Goal: Task Accomplishment & Management: Manage account settings

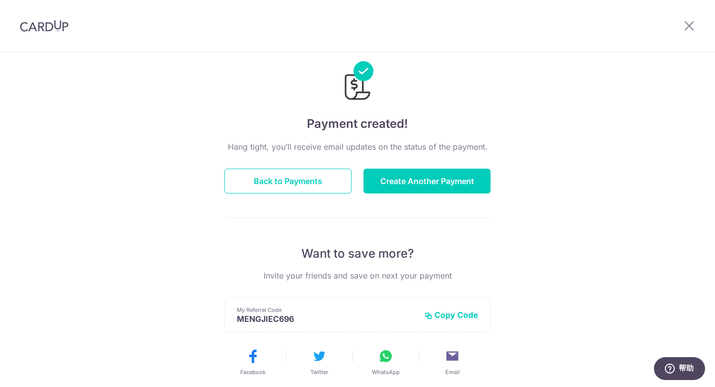
scroll to position [29, 0]
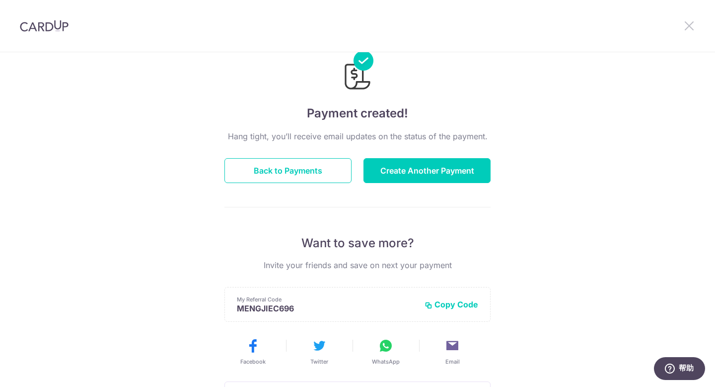
drag, startPoint x: 690, startPoint y: 29, endPoint x: 582, endPoint y: 76, distance: 117.5
click at [690, 29] on icon at bounding box center [690, 25] width 12 height 12
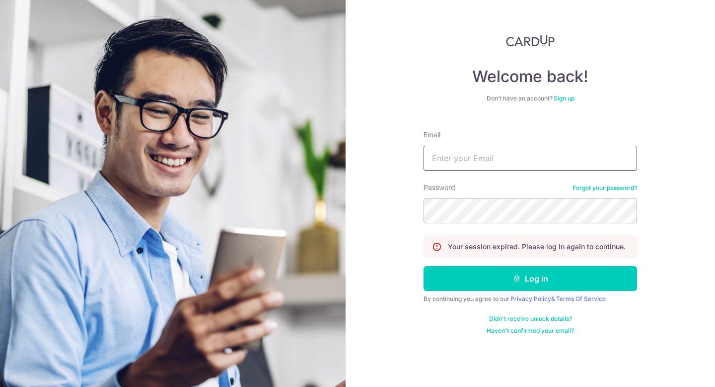
type input "[PERSON_NAME][EMAIL_ADDRESS][DOMAIN_NAME]"
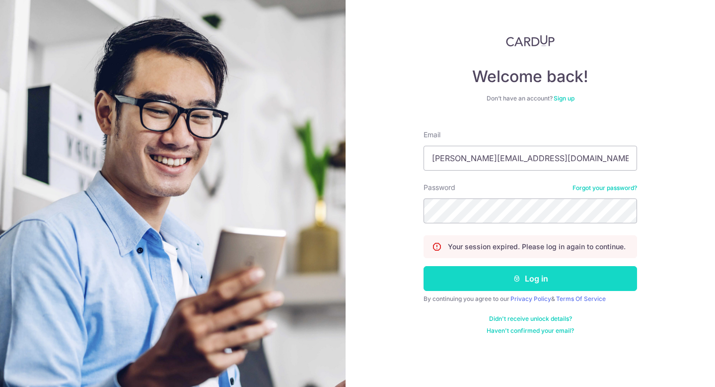
click at [506, 282] on button "Log in" at bounding box center [531, 278] width 214 height 25
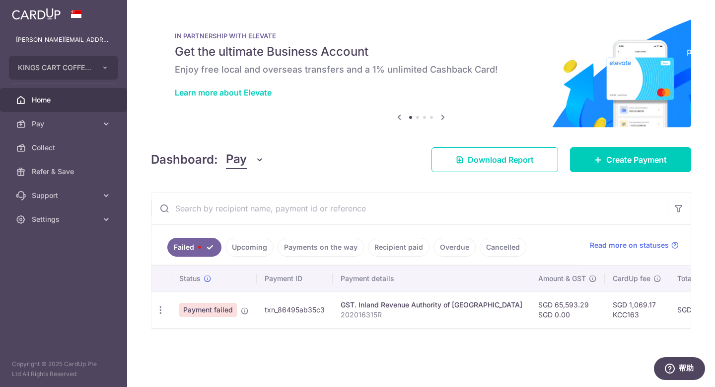
click at [219, 314] on span "Payment failed" at bounding box center [208, 310] width 58 height 14
click at [317, 308] on td "txn_86495ab35c3" at bounding box center [295, 309] width 76 height 36
click at [255, 253] on link "Upcoming" at bounding box center [250, 246] width 48 height 19
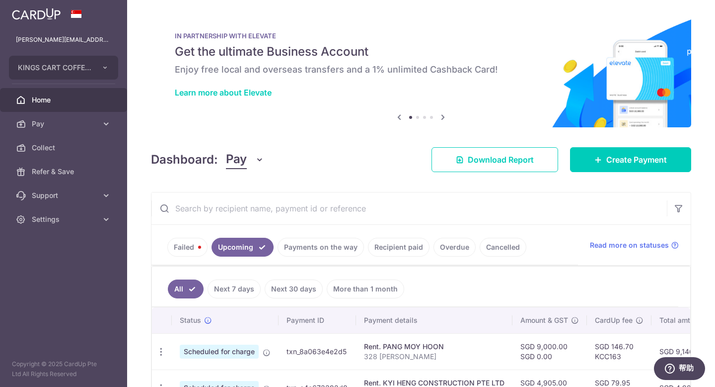
click at [386, 249] on link "Recipient paid" at bounding box center [399, 246] width 62 height 19
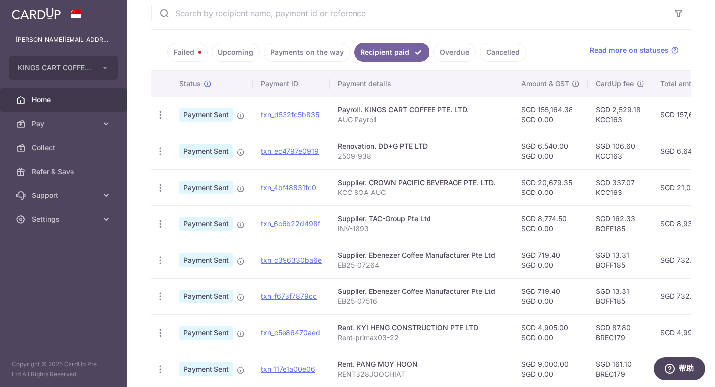
scroll to position [201, 0]
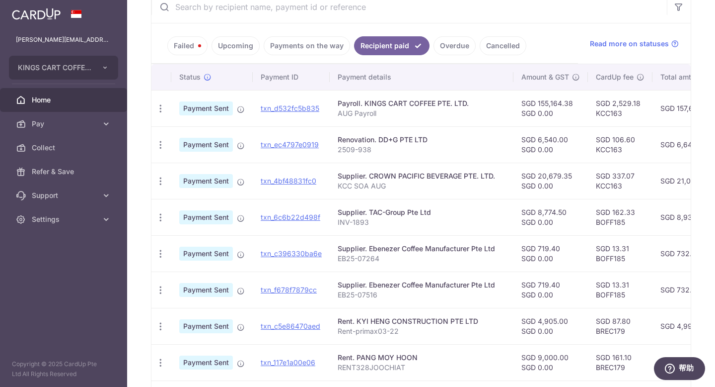
click at [436, 181] on p "KCC SOA AUG" at bounding box center [422, 186] width 168 height 10
click at [277, 184] on link "txn_4bf48831fc0" at bounding box center [289, 180] width 56 height 8
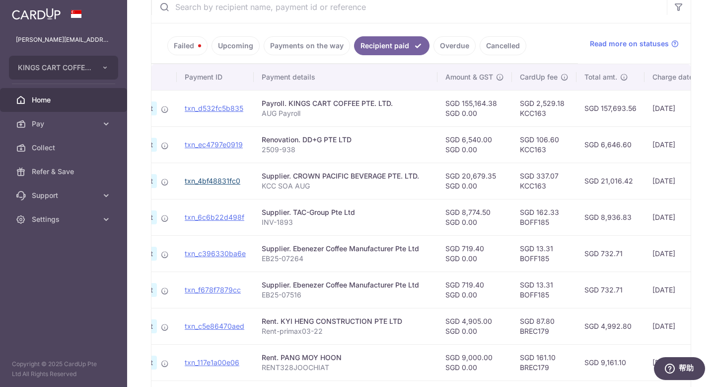
scroll to position [0, 0]
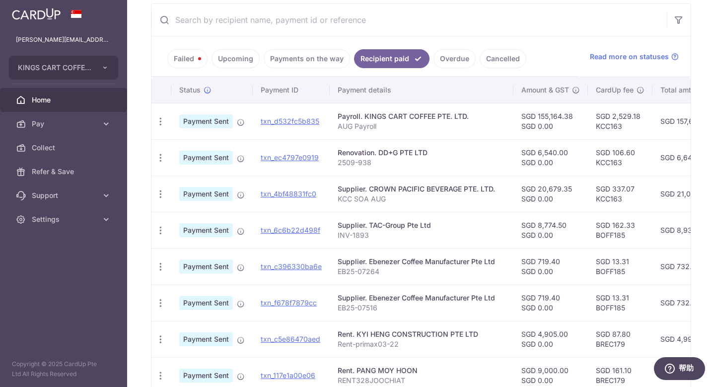
click at [181, 58] on link "Failed" at bounding box center [187, 58] width 40 height 19
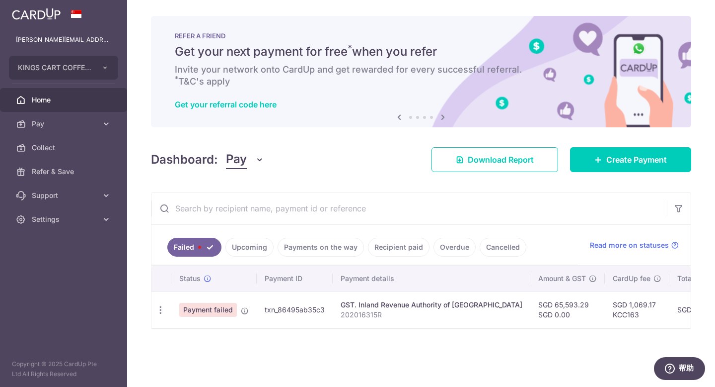
click at [630, 319] on td "SGD 1,069.17 KCC163" at bounding box center [637, 309] width 65 height 36
click at [563, 314] on td "SGD 65,593.29 SGD 0.00" at bounding box center [568, 309] width 75 height 36
click at [532, 319] on td "SGD 65,593.29 SGD 0.00" at bounding box center [568, 309] width 75 height 36
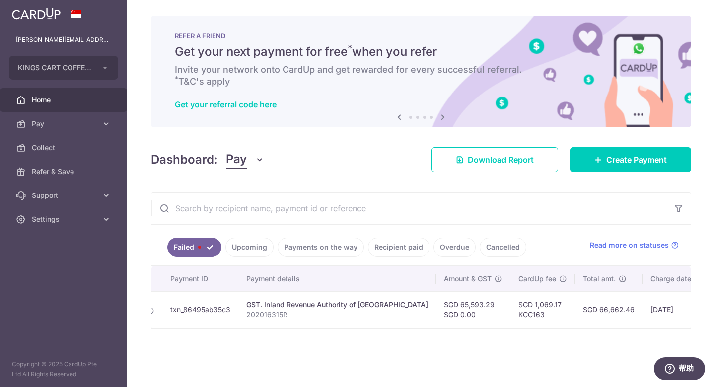
scroll to position [0, 205]
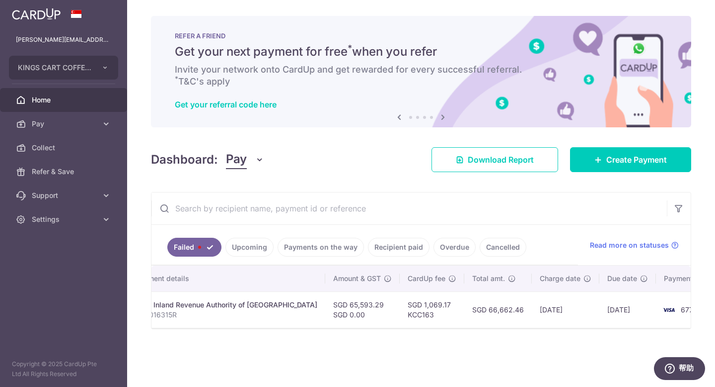
click at [659, 309] on img at bounding box center [669, 310] width 20 height 12
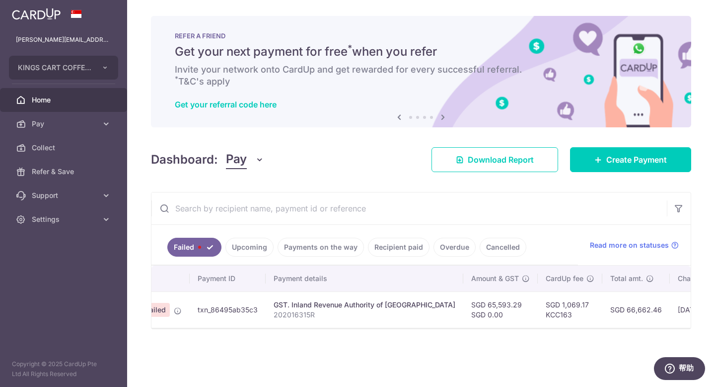
scroll to position [0, 0]
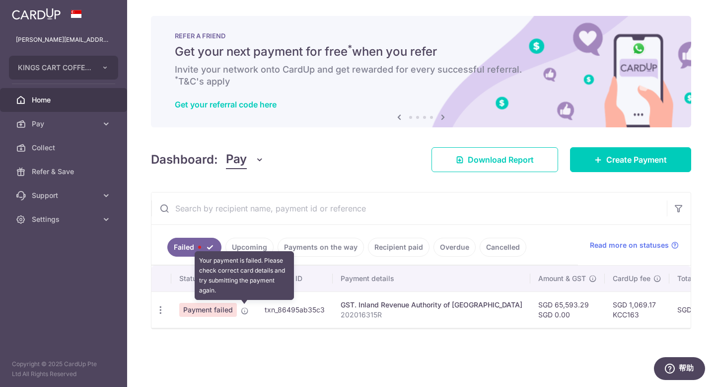
click at [243, 307] on icon at bounding box center [245, 311] width 8 height 8
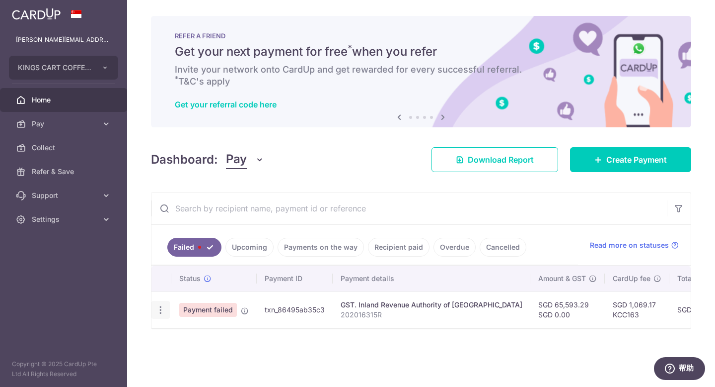
click at [166, 315] on div "Update payment" at bounding box center [161, 310] width 18 height 18
click at [163, 307] on icon "button" at bounding box center [161, 310] width 10 height 10
click at [189, 341] on span "Update payment" at bounding box center [214, 337] width 68 height 12
radio input "true"
type input "65,593.29"
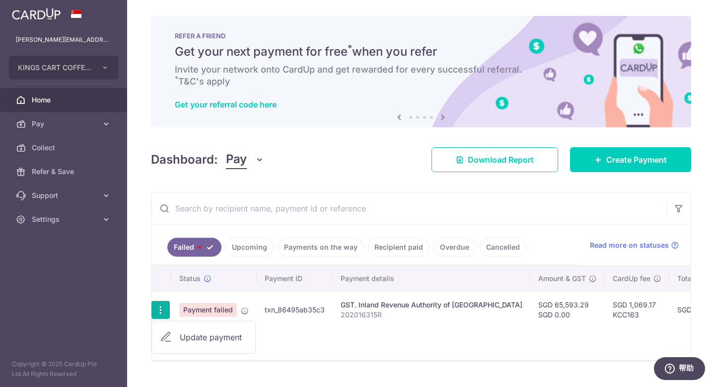
type input "202016315R"
type input "GST 0825"
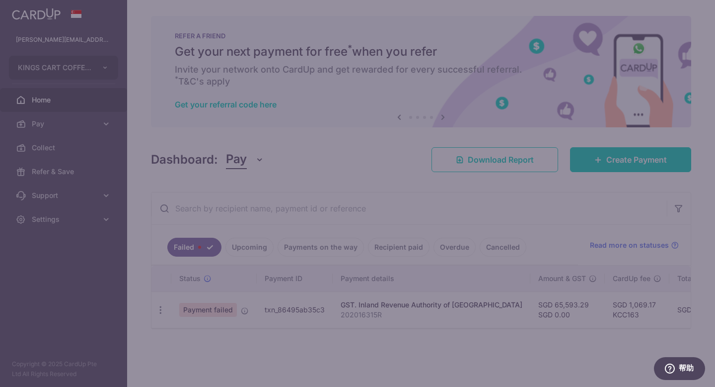
type input "KCC163"
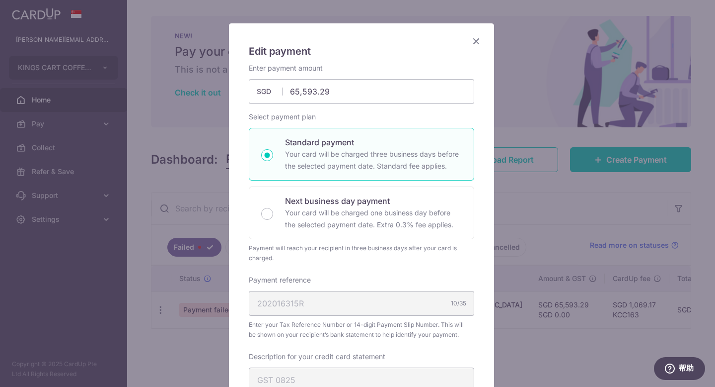
scroll to position [448, 0]
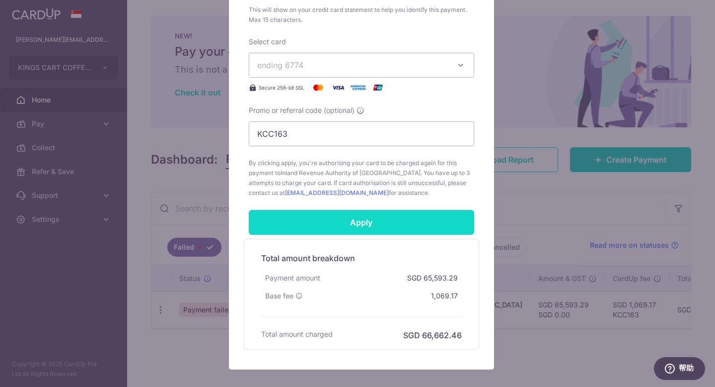
click at [389, 221] on input "Apply" at bounding box center [362, 222] width 226 height 25
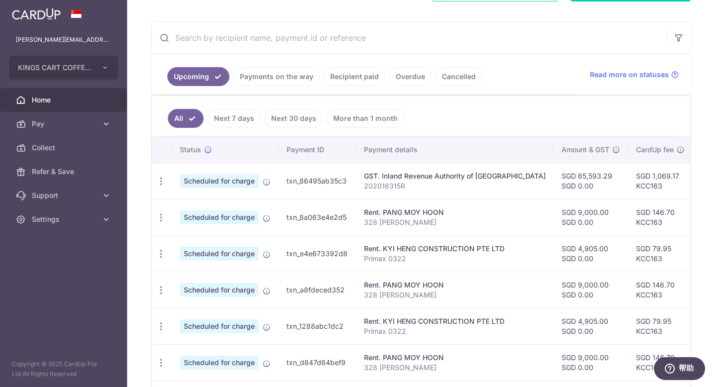
scroll to position [189, 0]
